Goal: Find specific page/section

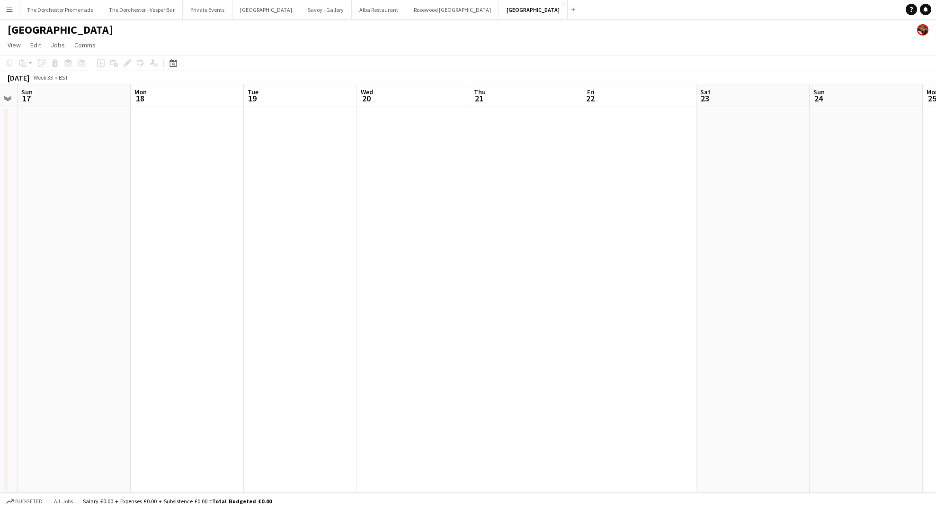
scroll to position [0, 263]
click at [11, 8] on app-icon "Menu" at bounding box center [10, 10] width 8 height 8
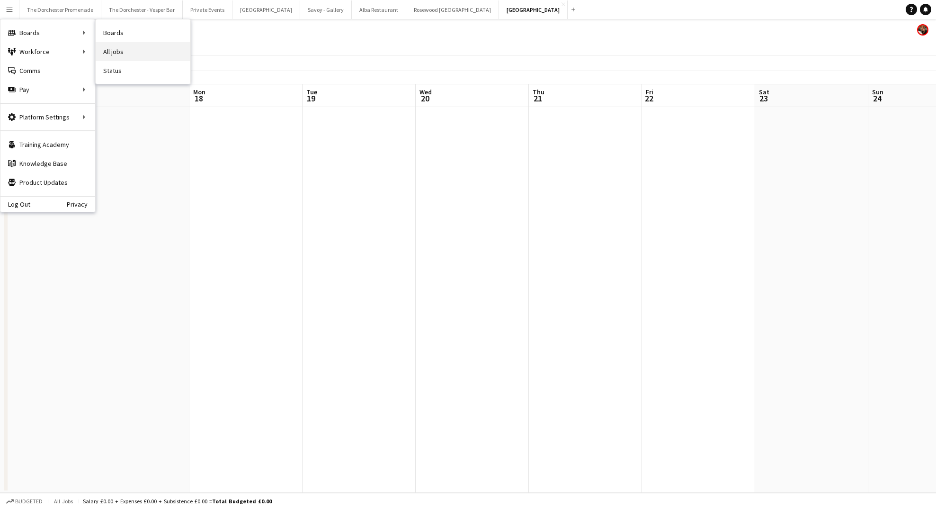
click at [129, 59] on link "All jobs" at bounding box center [143, 51] width 95 height 19
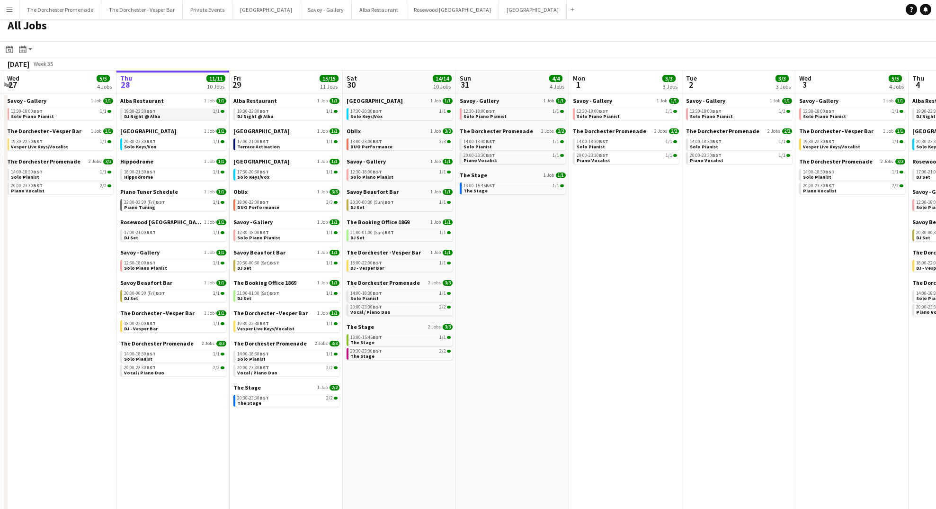
scroll to position [7, 0]
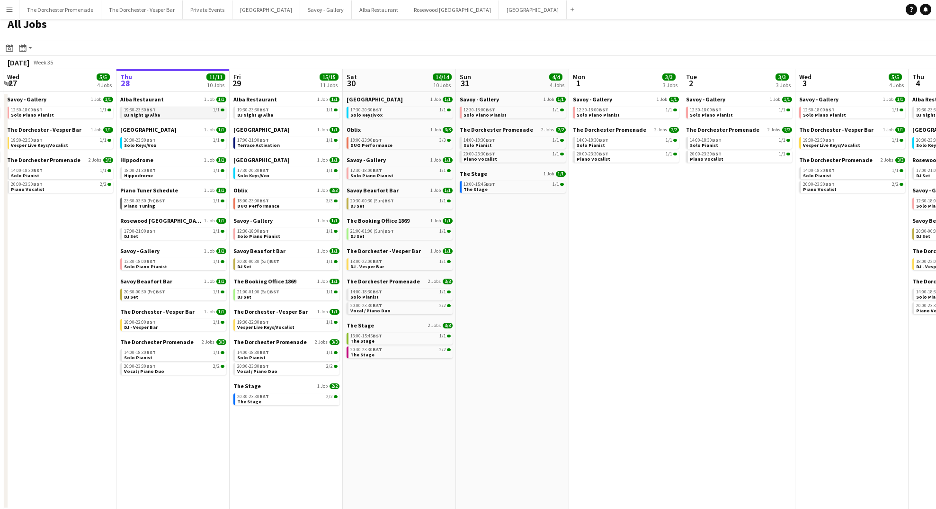
click at [151, 112] on span "DJ Night @ Alba" at bounding box center [142, 115] width 36 height 6
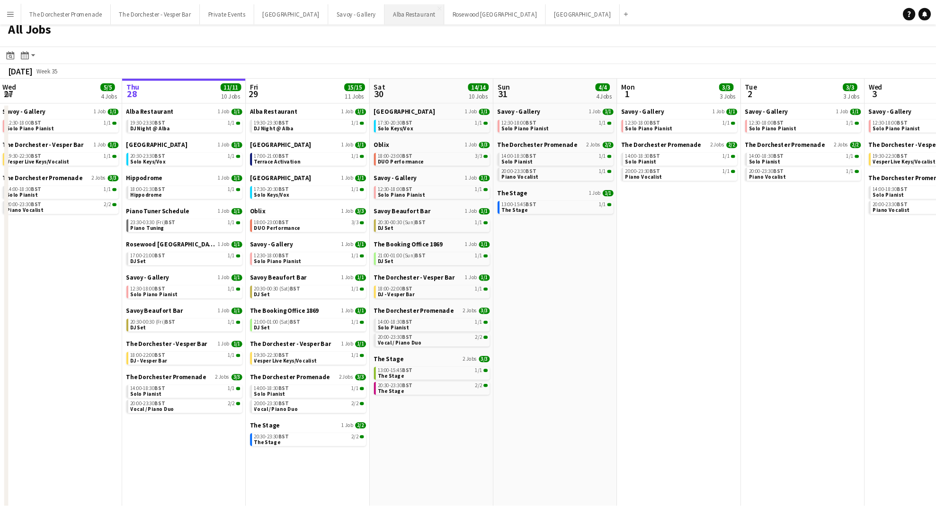
scroll to position [0, 228]
